Goal: Information Seeking & Learning: Learn about a topic

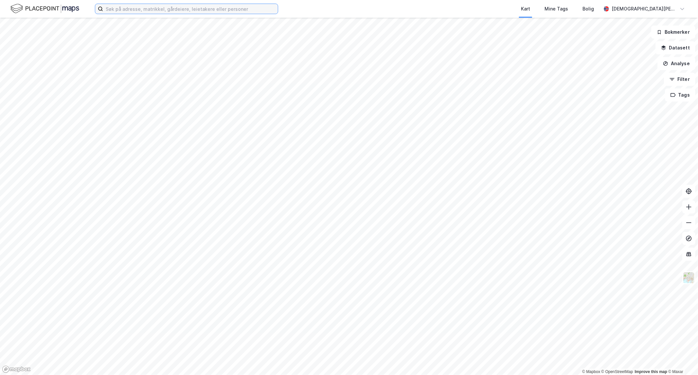
click at [244, 10] on input at bounding box center [190, 9] width 175 height 10
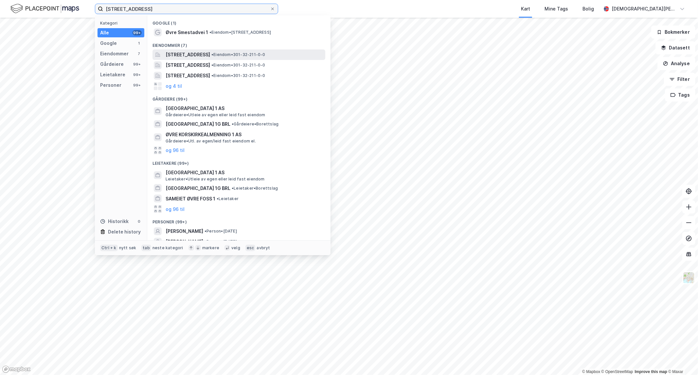
type input "[STREET_ADDRESS]"
click at [210, 53] on span "[STREET_ADDRESS]" at bounding box center [188, 55] width 45 height 8
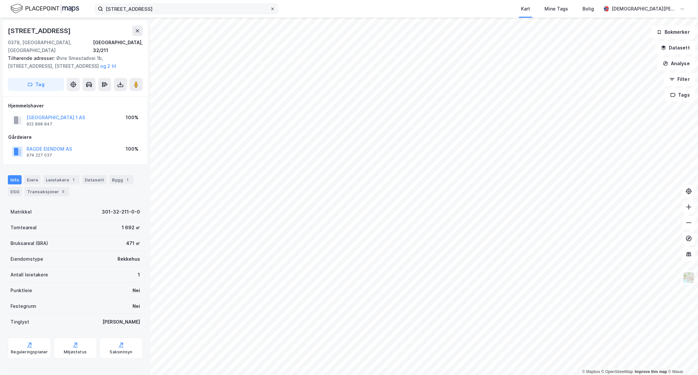
click at [273, 7] on icon at bounding box center [273, 9] width 4 height 4
click at [270, 7] on input "[STREET_ADDRESS]" at bounding box center [186, 9] width 167 height 10
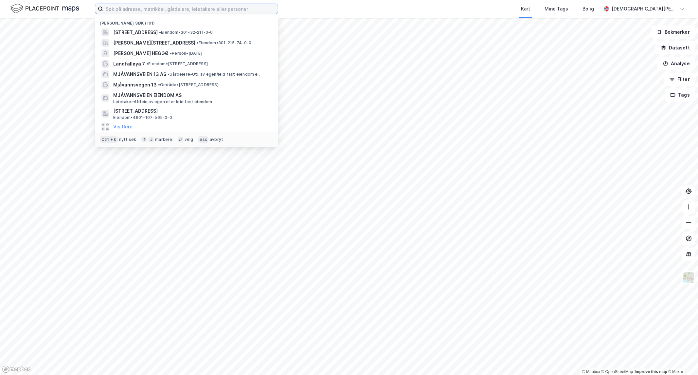
click at [228, 9] on input at bounding box center [190, 9] width 175 height 10
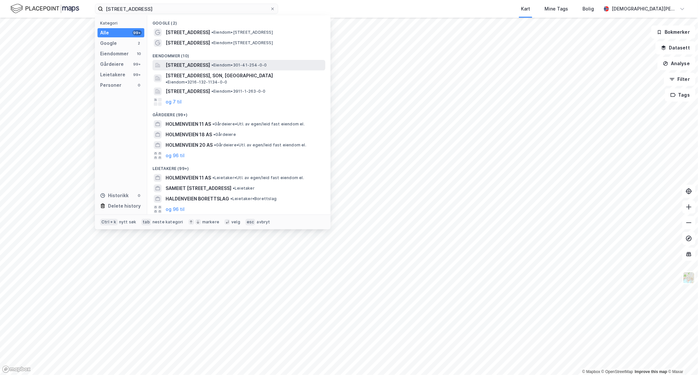
click at [201, 65] on span "[STREET_ADDRESS]" at bounding box center [188, 65] width 45 height 8
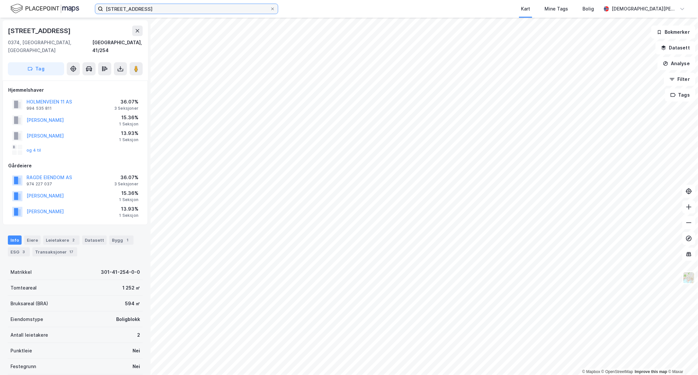
click at [152, 11] on input "[STREET_ADDRESS]" at bounding box center [186, 9] width 167 height 10
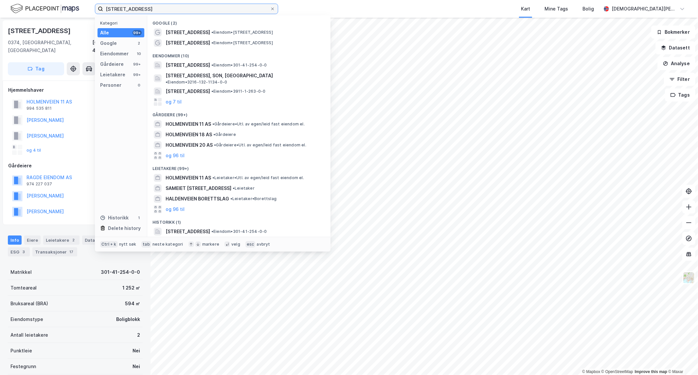
click at [152, 11] on input "[STREET_ADDRESS]" at bounding box center [186, 9] width 167 height 10
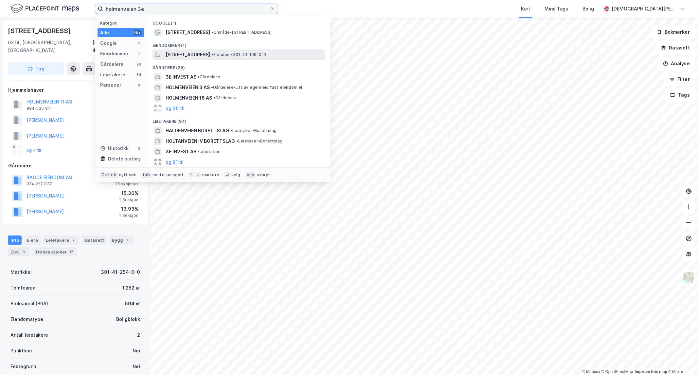
type input "holmenveien 3e"
click at [210, 51] on span "[STREET_ADDRESS]" at bounding box center [188, 55] width 45 height 8
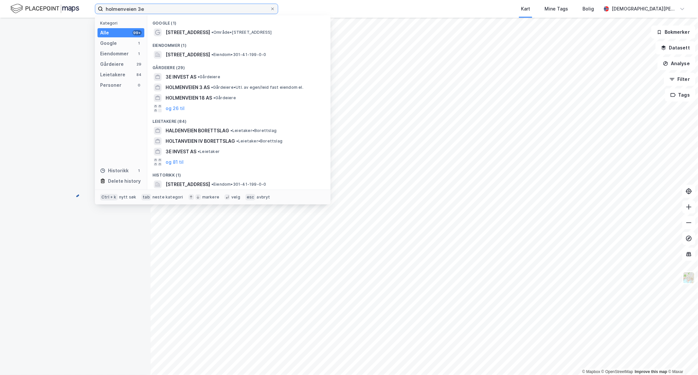
click at [148, 11] on input "holmenveien 3e" at bounding box center [186, 9] width 167 height 10
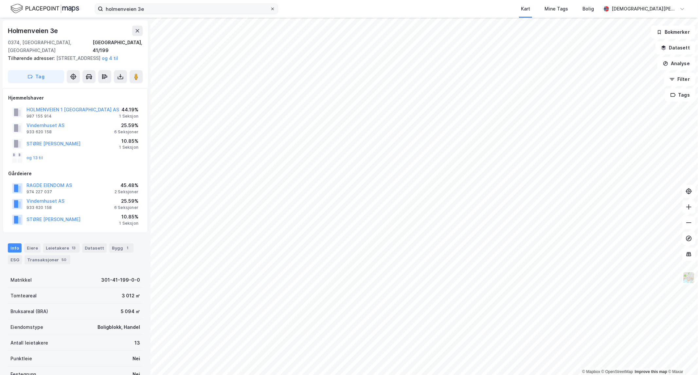
click at [270, 10] on span at bounding box center [272, 8] width 5 height 5
click at [270, 10] on input "holmenveien 3e" at bounding box center [186, 9] width 167 height 10
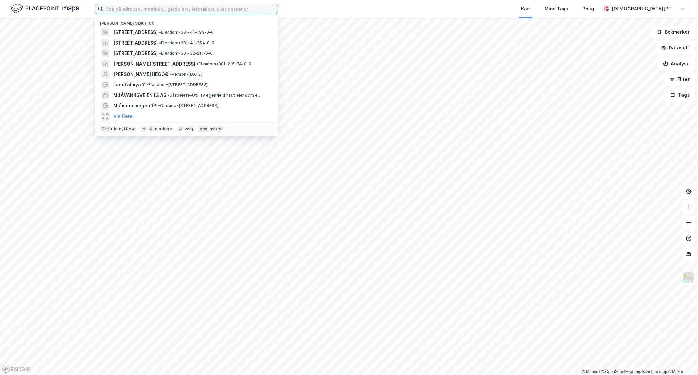
click at [247, 10] on input at bounding box center [190, 9] width 175 height 10
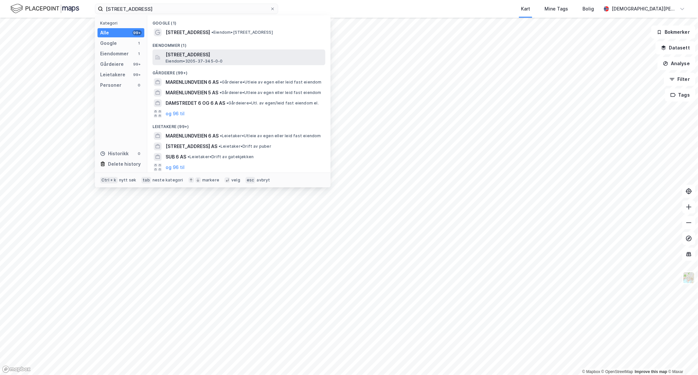
click at [204, 55] on span "[STREET_ADDRESS]" at bounding box center [244, 55] width 157 height 8
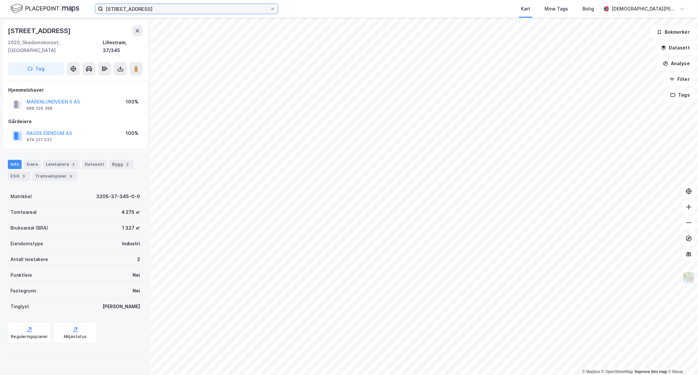
click at [180, 7] on input "[STREET_ADDRESS]" at bounding box center [186, 9] width 167 height 10
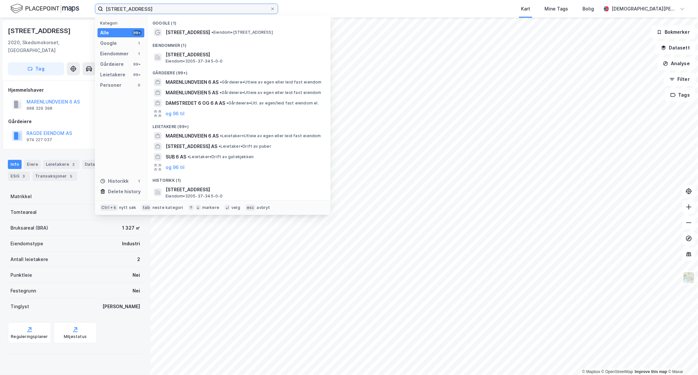
click at [180, 7] on input "[STREET_ADDRESS]" at bounding box center [186, 9] width 167 height 10
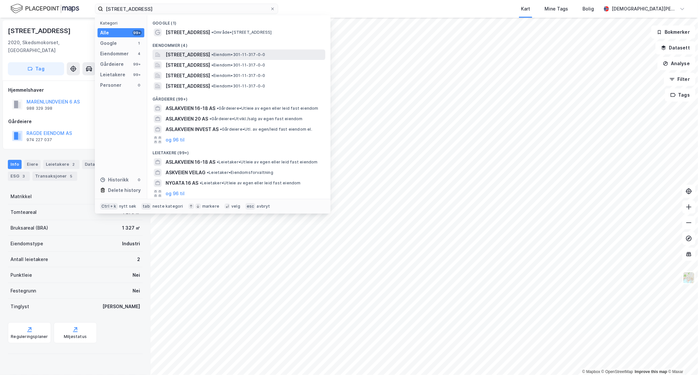
click at [210, 52] on span "[STREET_ADDRESS]" at bounding box center [188, 55] width 45 height 8
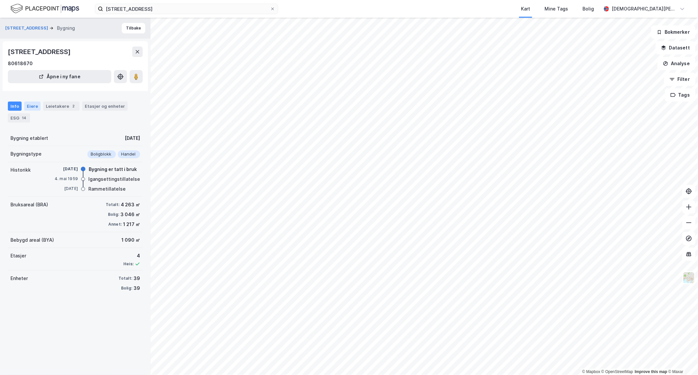
click at [32, 102] on div "Eiere" at bounding box center [32, 105] width 16 height 9
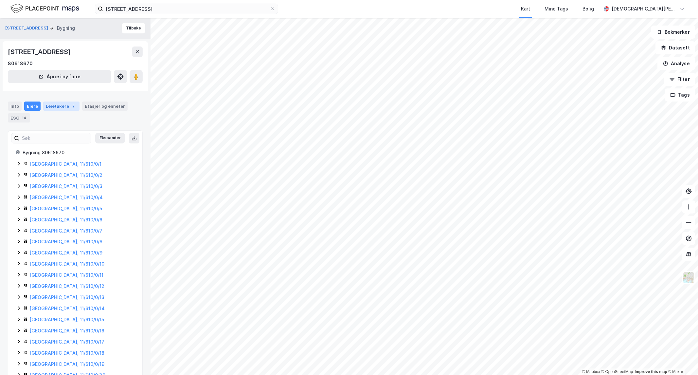
click at [58, 104] on div "Leietakere 2" at bounding box center [61, 105] width 36 height 9
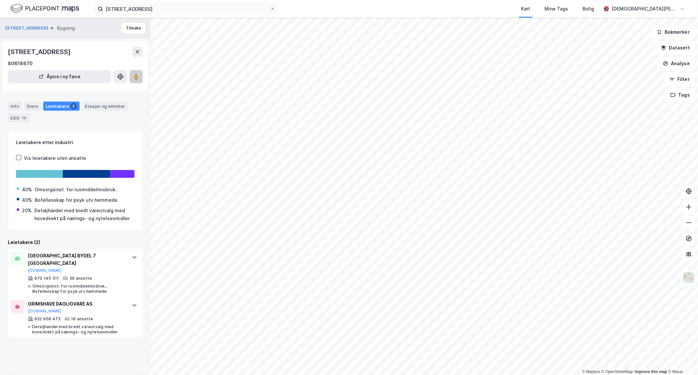
click at [136, 77] on image at bounding box center [136, 76] width 4 height 7
click at [195, 11] on input "[STREET_ADDRESS]" at bounding box center [186, 9] width 167 height 10
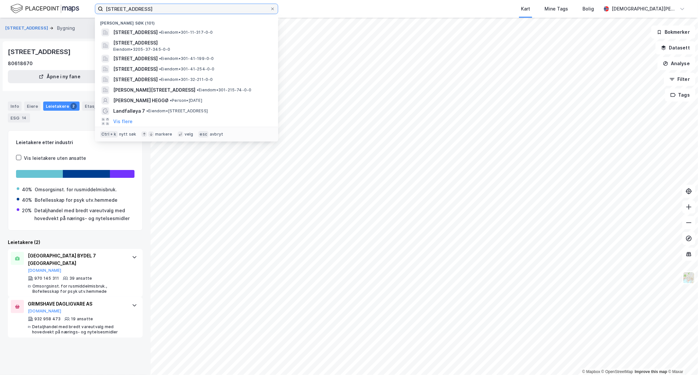
click at [195, 11] on input "[STREET_ADDRESS]" at bounding box center [186, 9] width 167 height 10
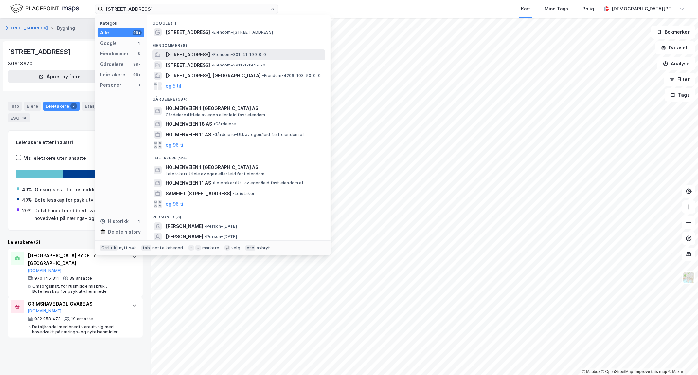
click at [210, 52] on span "[STREET_ADDRESS]" at bounding box center [188, 55] width 45 height 8
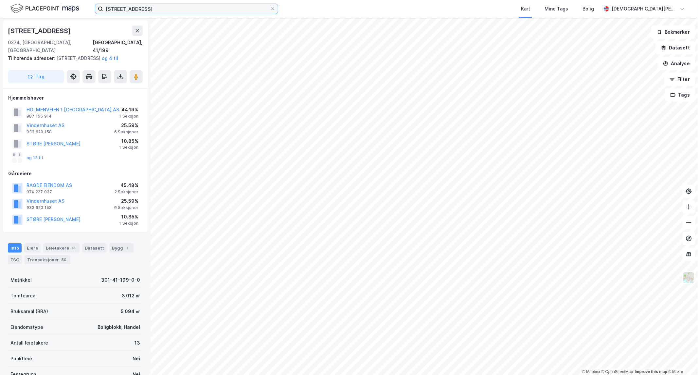
click at [179, 6] on input "[STREET_ADDRESS]" at bounding box center [186, 9] width 167 height 10
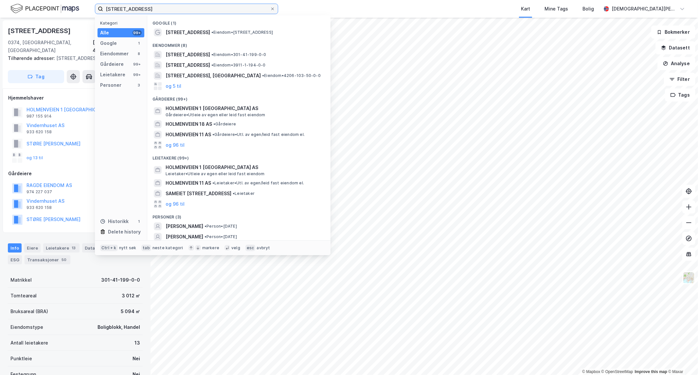
click at [179, 6] on input "[STREET_ADDRESS]" at bounding box center [186, 9] width 167 height 10
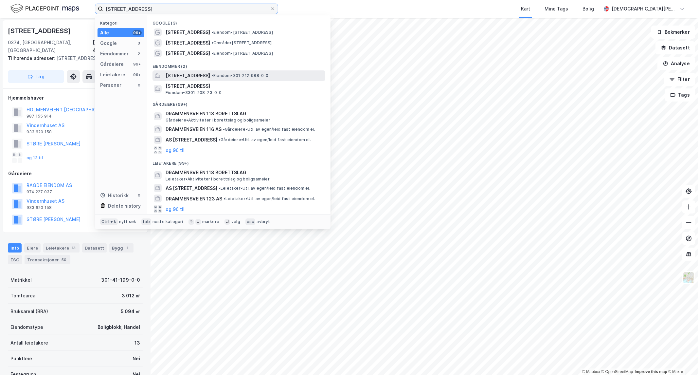
type input "[STREET_ADDRESS]"
click at [210, 75] on span "[STREET_ADDRESS]" at bounding box center [188, 76] width 45 height 8
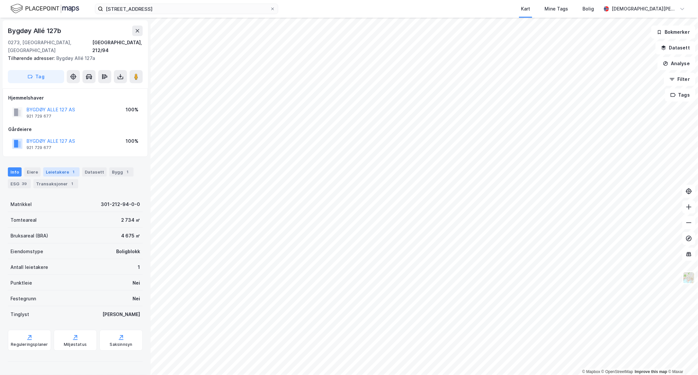
click at [54, 167] on div "Leietakere 1" at bounding box center [61, 171] width 36 height 9
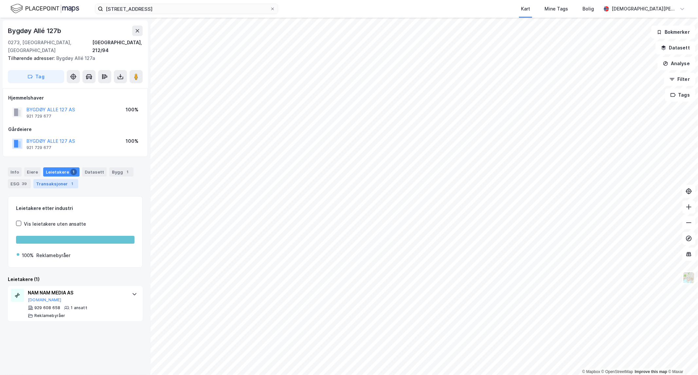
click at [54, 179] on div "Transaksjoner 1" at bounding box center [55, 183] width 45 height 9
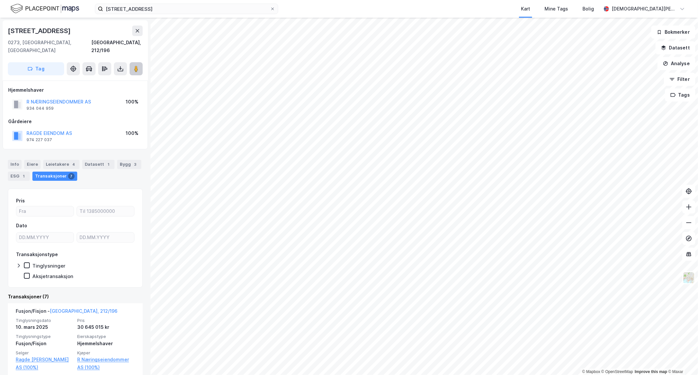
click at [135, 65] on image at bounding box center [136, 68] width 4 height 7
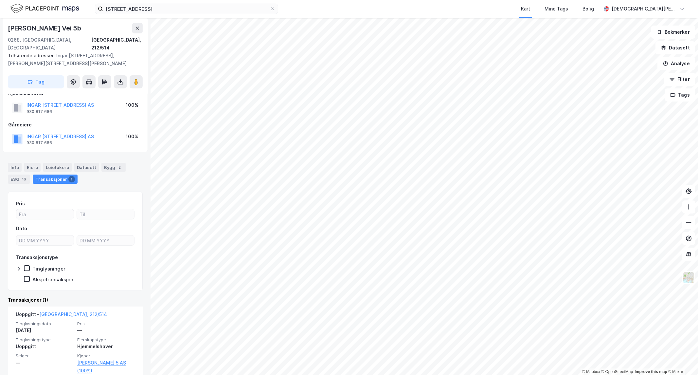
scroll to position [15, 0]
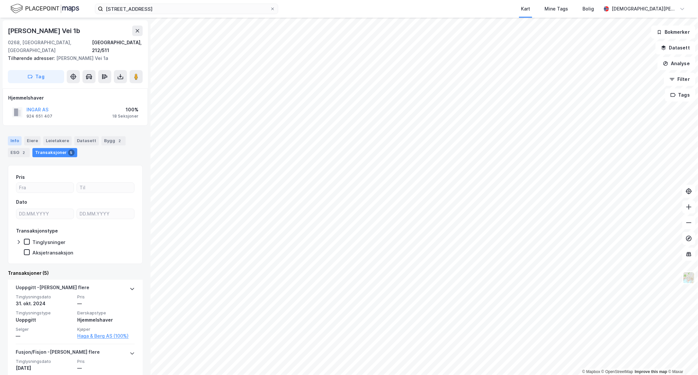
click at [19, 136] on div "Info" at bounding box center [15, 140] width 14 height 9
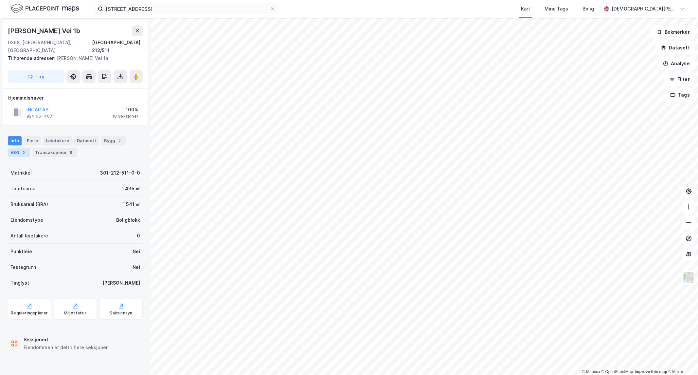
click at [18, 148] on div "ESG 2" at bounding box center [19, 152] width 22 height 9
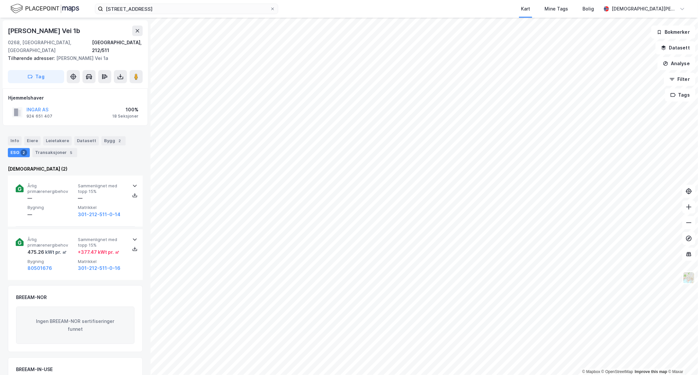
click at [104, 138] on div "Info [PERSON_NAME] Datasett Bygg 2 ESG 2 Transaksjoner 5" at bounding box center [75, 146] width 135 height 21
click at [107, 136] on div "Bygg 2" at bounding box center [113, 140] width 24 height 9
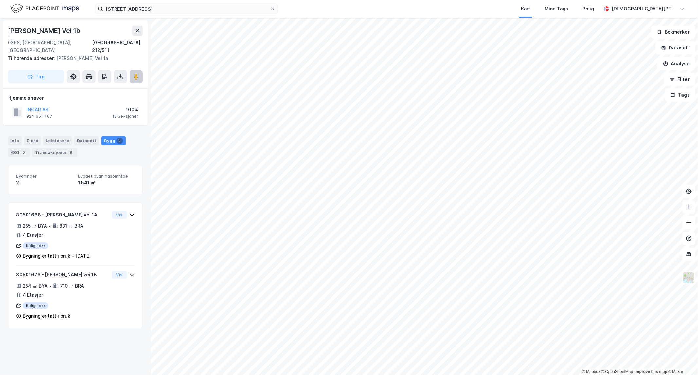
click at [134, 74] on button at bounding box center [136, 76] width 13 height 13
drag, startPoint x: 103, startPoint y: 172, endPoint x: 76, endPoint y: 172, distance: 27.2
click at [78, 179] on div "1 541 ㎡" at bounding box center [106, 183] width 57 height 8
click at [0, 0] on button "INGAR AS" at bounding box center [0, 0] width 0 height 0
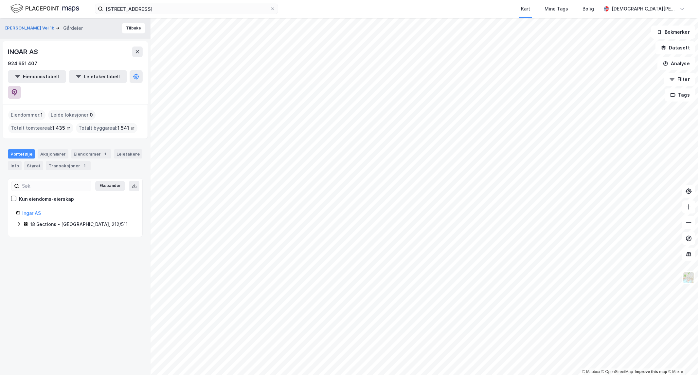
click at [18, 89] on icon at bounding box center [14, 92] width 7 height 7
